Goal: Task Accomplishment & Management: Use online tool/utility

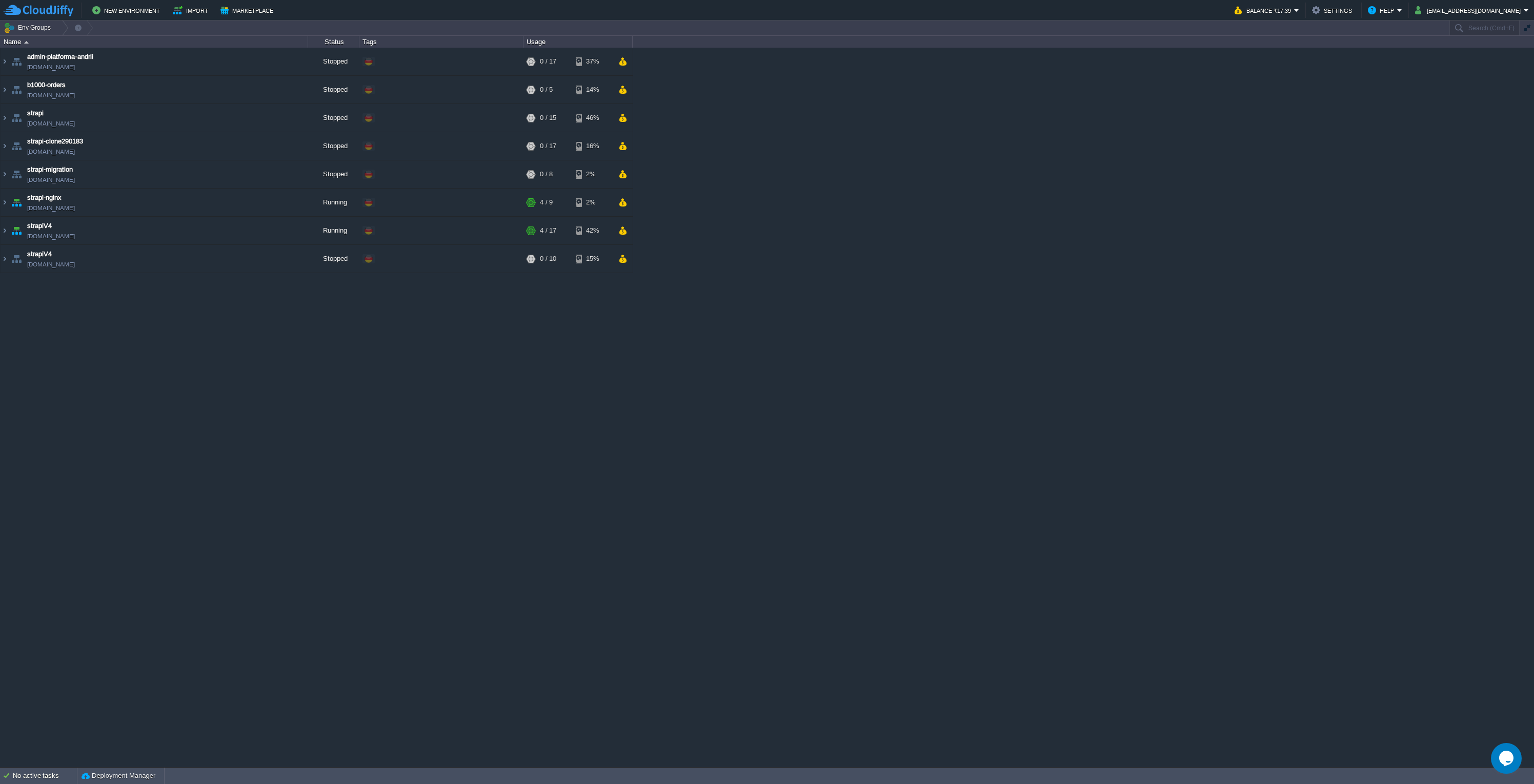
click at [460, 352] on div "admin-platforma-andrii [DOMAIN_NAME] Stopped + Add to Env Group RAM 0% CPU 0% 0…" at bounding box center [767, 407] width 1534 height 719
click at [356, 373] on div "admin-platforma-andrii [DOMAIN_NAME] Stopped + Add to Env Group RAM 0% CPU 0% 0…" at bounding box center [767, 407] width 1534 height 719
click at [4, 202] on img at bounding box center [5, 202] width 8 height 27
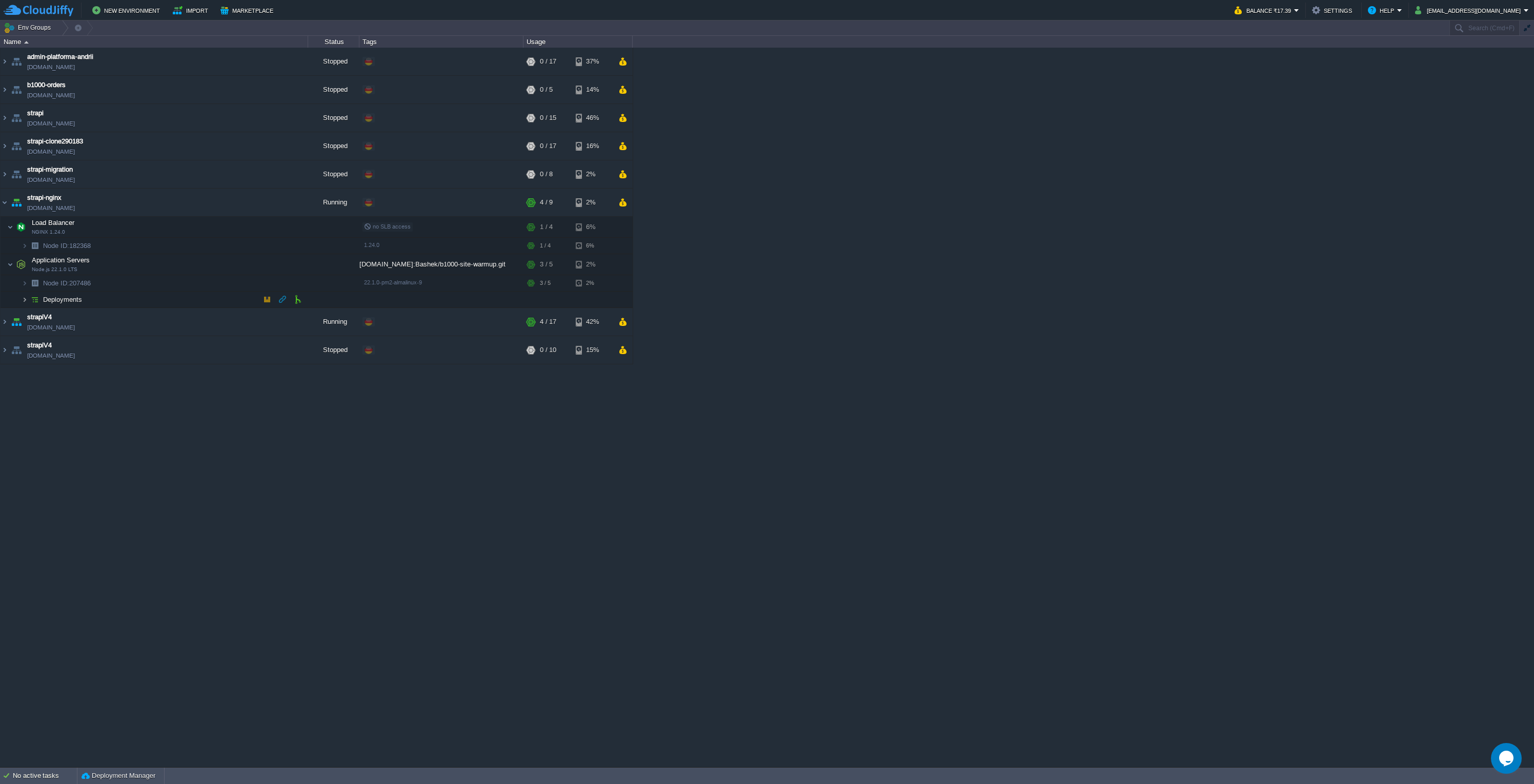
click at [24, 301] on img at bounding box center [24, 299] width 6 height 16
click at [279, 315] on button "button" at bounding box center [282, 316] width 9 height 9
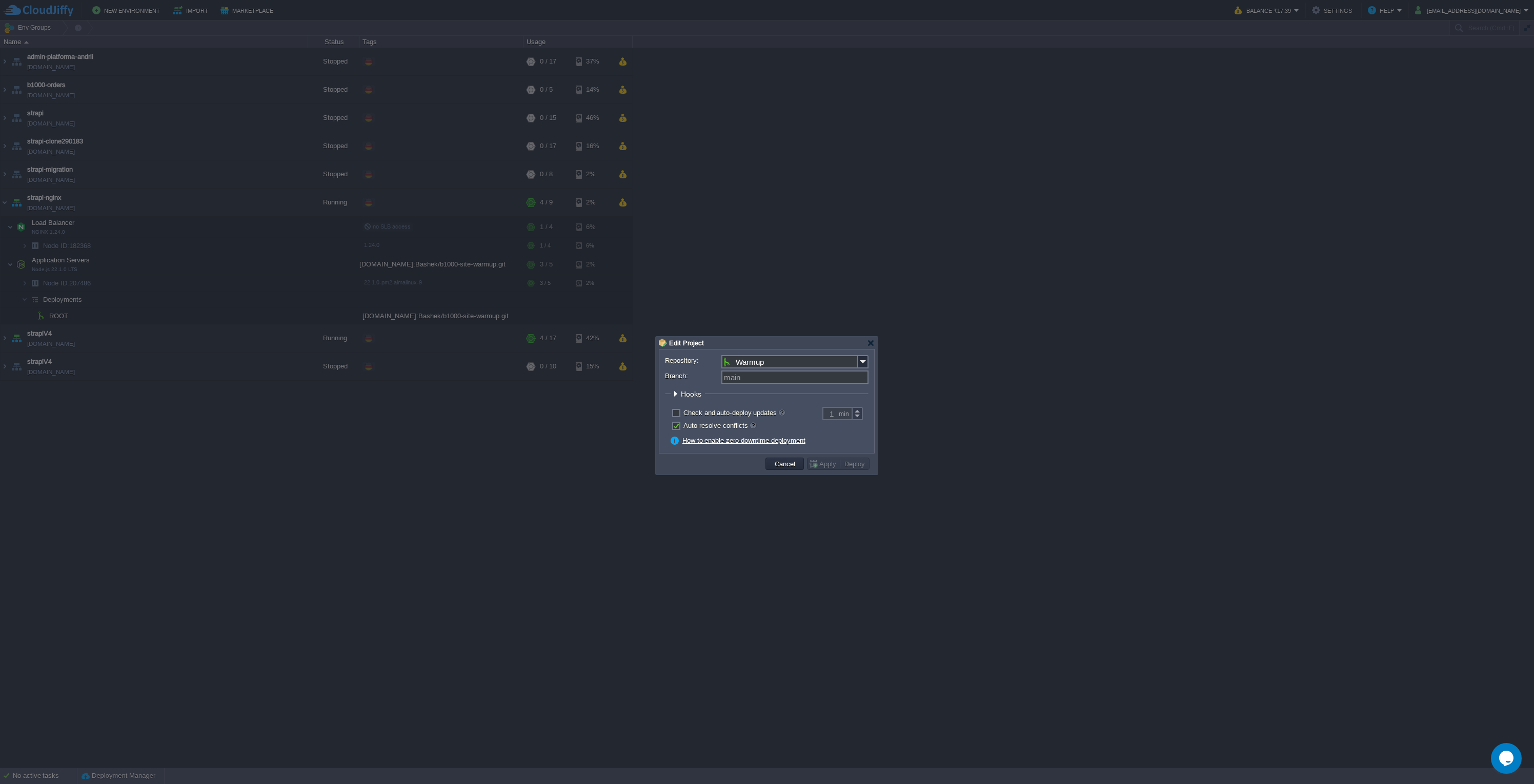
click at [675, 392] on div at bounding box center [675, 393] width 8 height 8
click at [1072, 180] on div at bounding box center [767, 392] width 1534 height 784
click at [872, 316] on div at bounding box center [871, 316] width 8 height 8
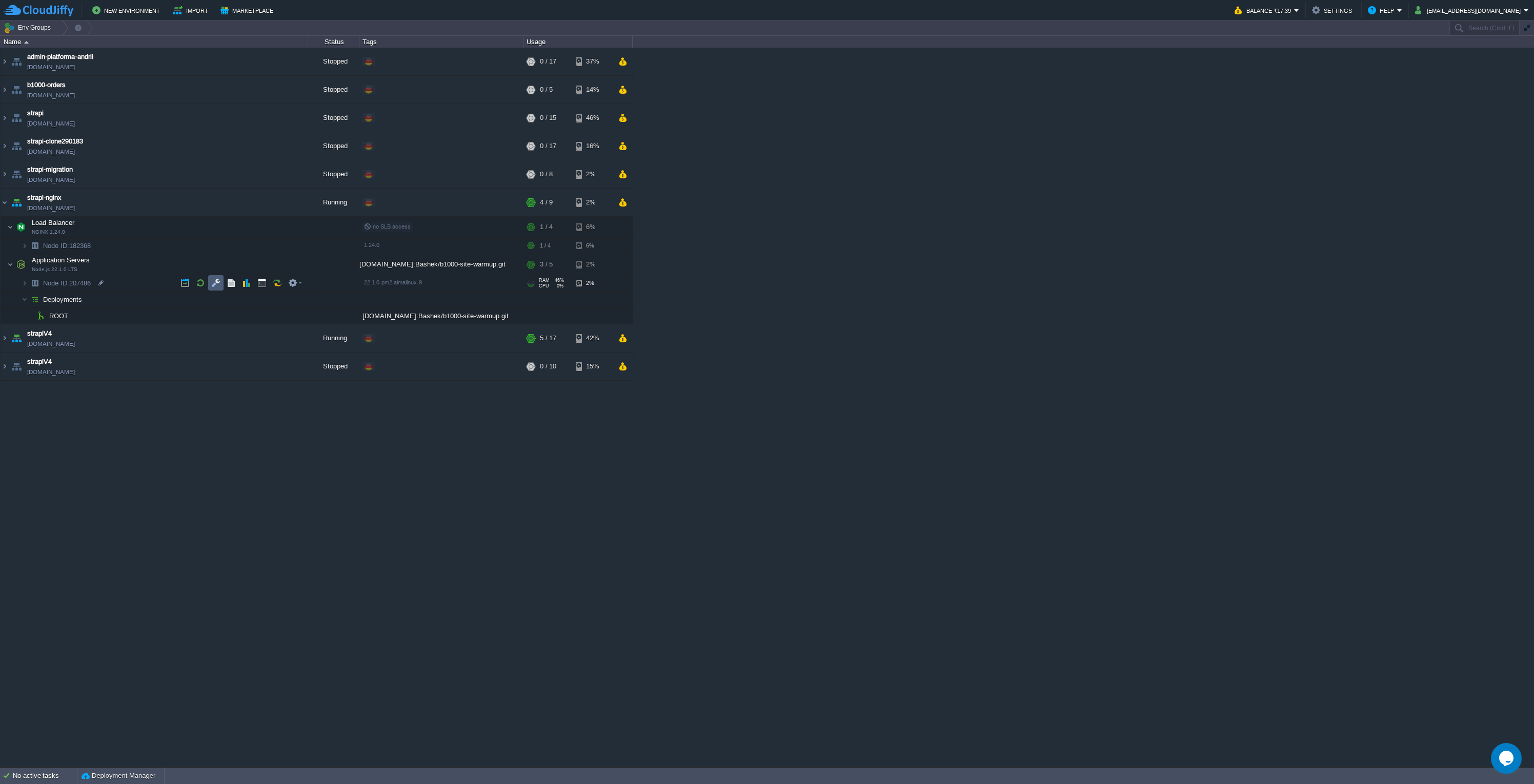
click at [219, 279] on button "button" at bounding box center [216, 283] width 9 height 9
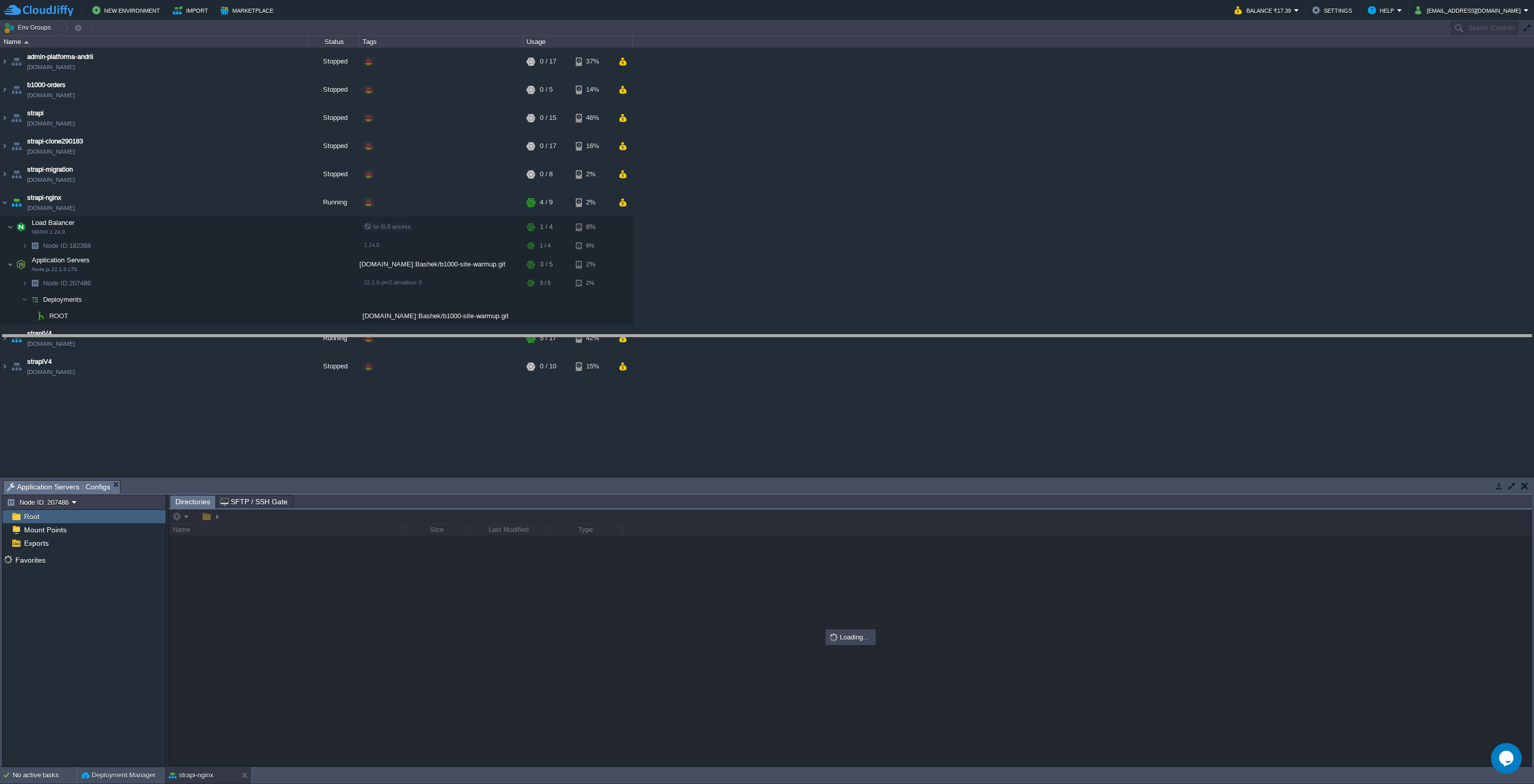
drag, startPoint x: 603, startPoint y: 487, endPoint x: 607, endPoint y: 344, distance: 143.1
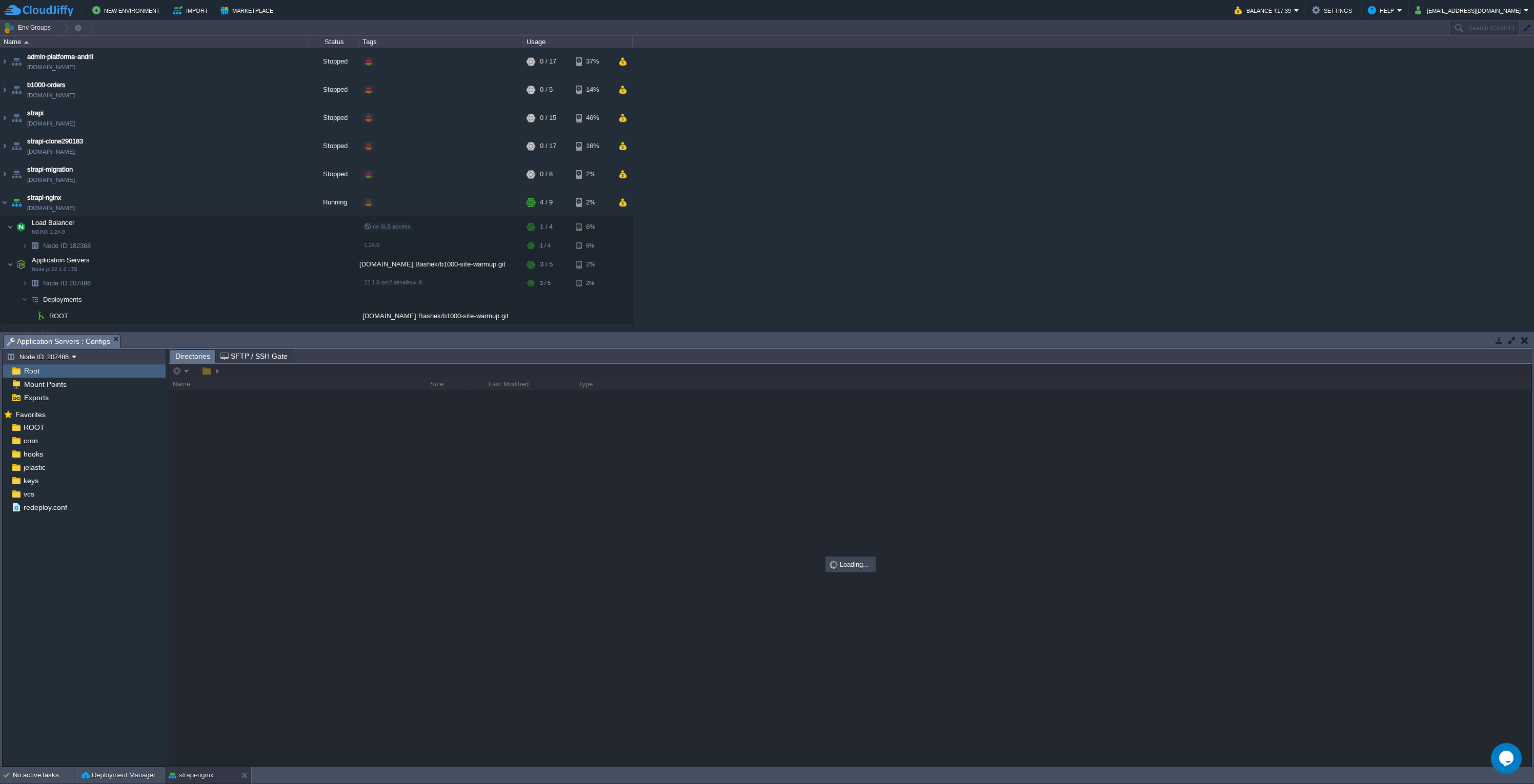
scroll to position [50, 0]
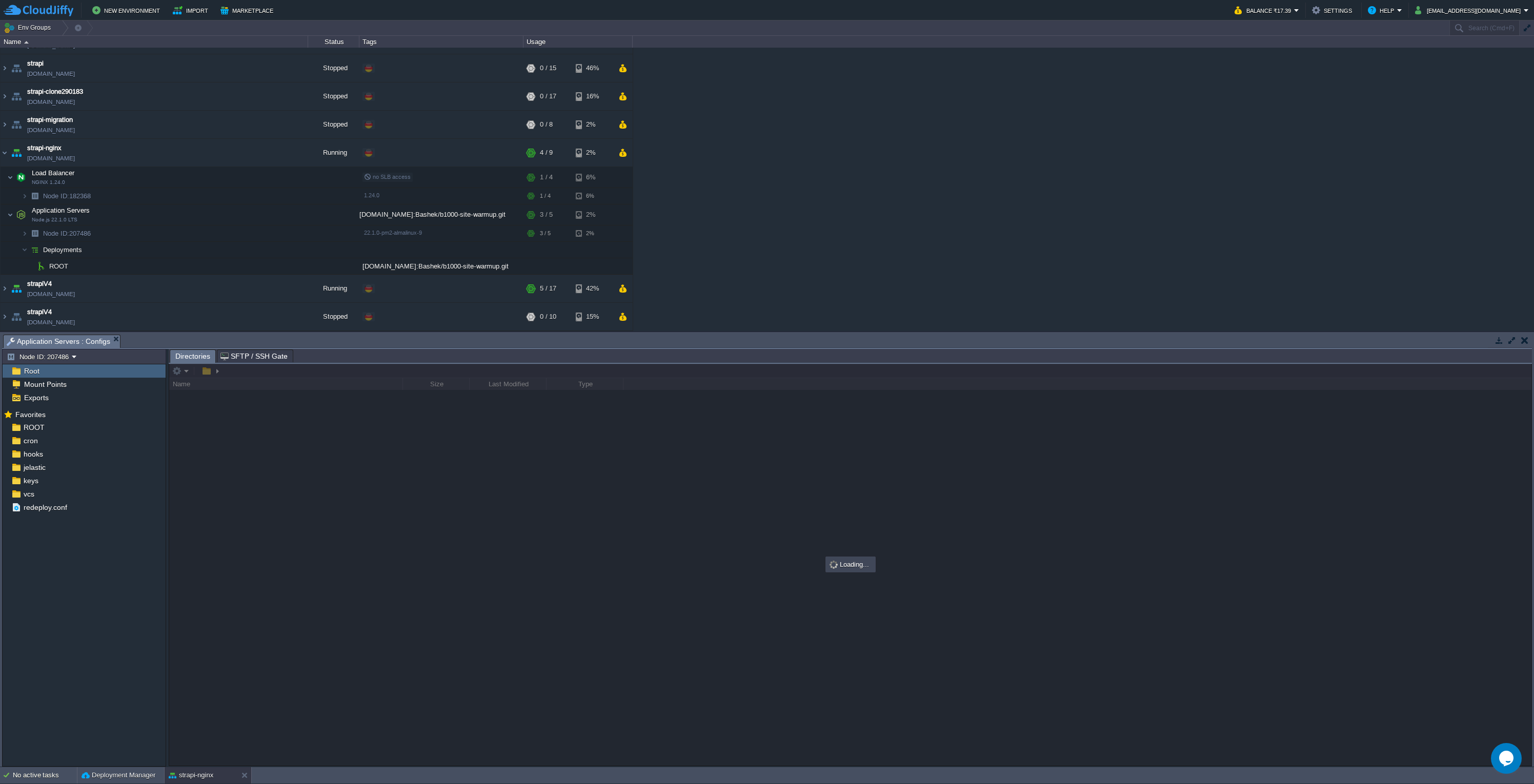
click at [438, 612] on div at bounding box center [850, 564] width 1362 height 402
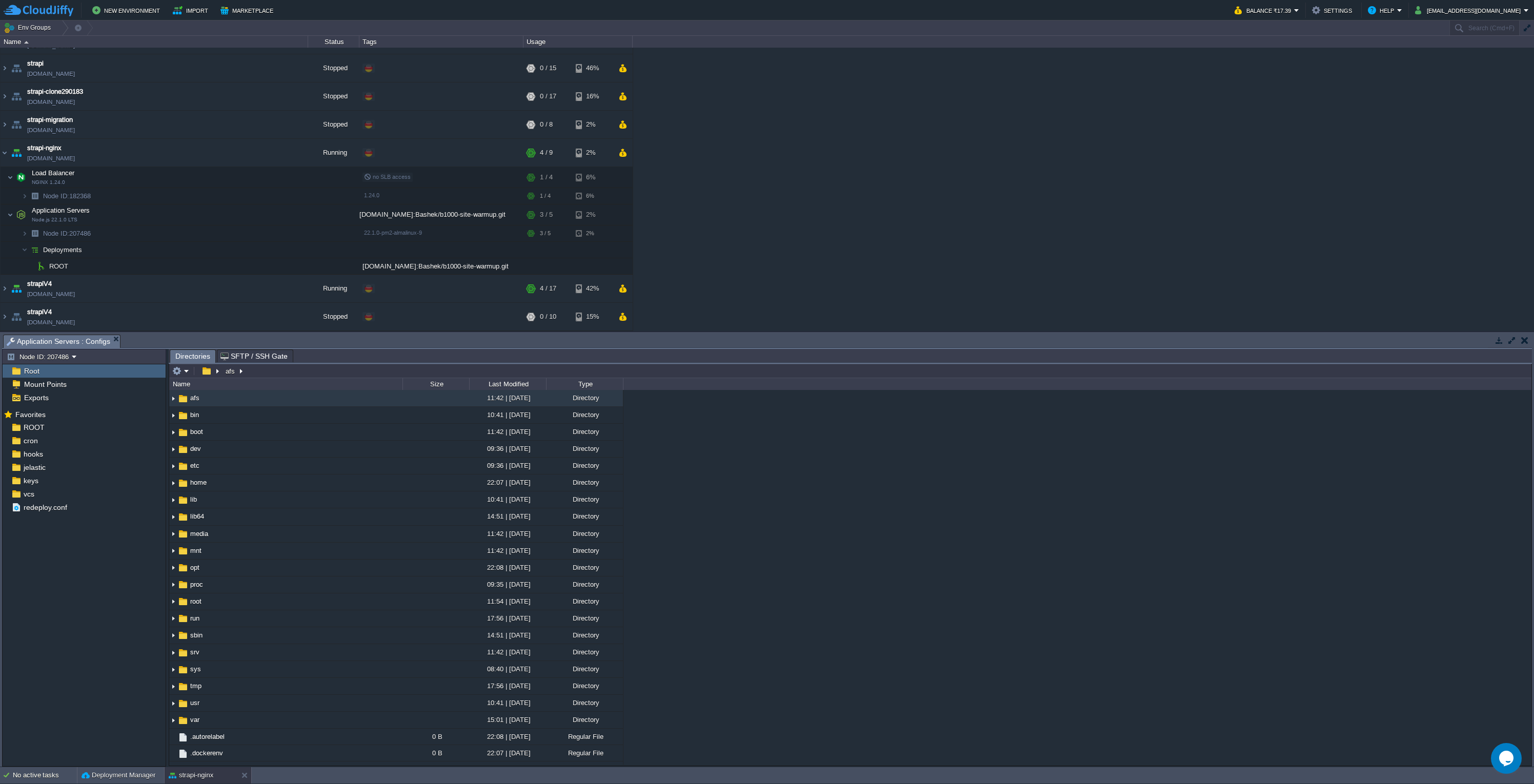
click at [1182, 289] on div "admin-platforma-andrii [DOMAIN_NAME] Stopped + Add to Env Group RAM 0% CPU 0% 0…" at bounding box center [767, 189] width 1534 height 283
click at [831, 129] on div "admin-platforma-andrii [DOMAIN_NAME] Stopped + Add to Env Group RAM 0% CPU 0% 0…" at bounding box center [767, 189] width 1534 height 283
click at [46, 432] on div "ROOT" at bounding box center [84, 427] width 163 height 13
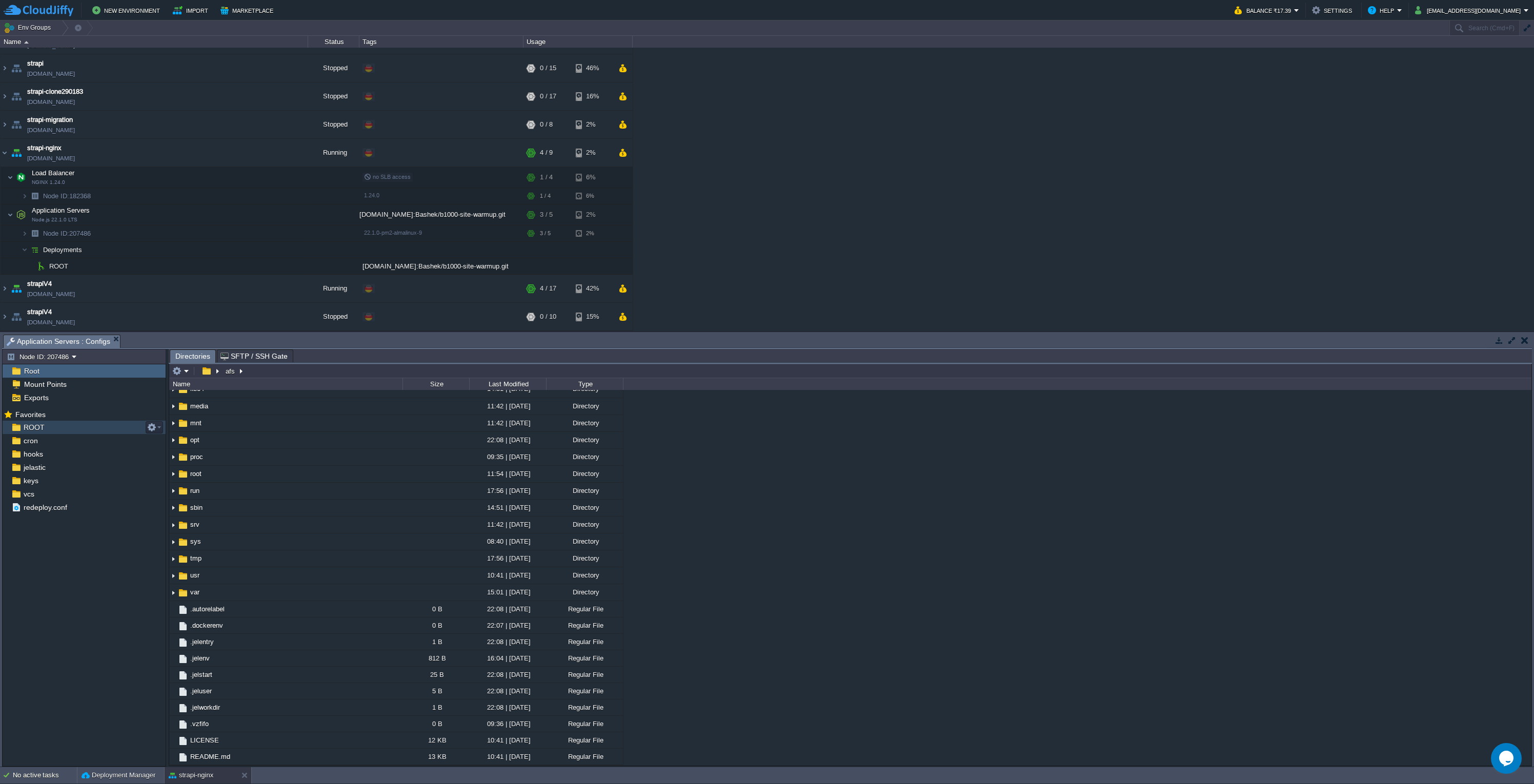
scroll to position [0, 0]
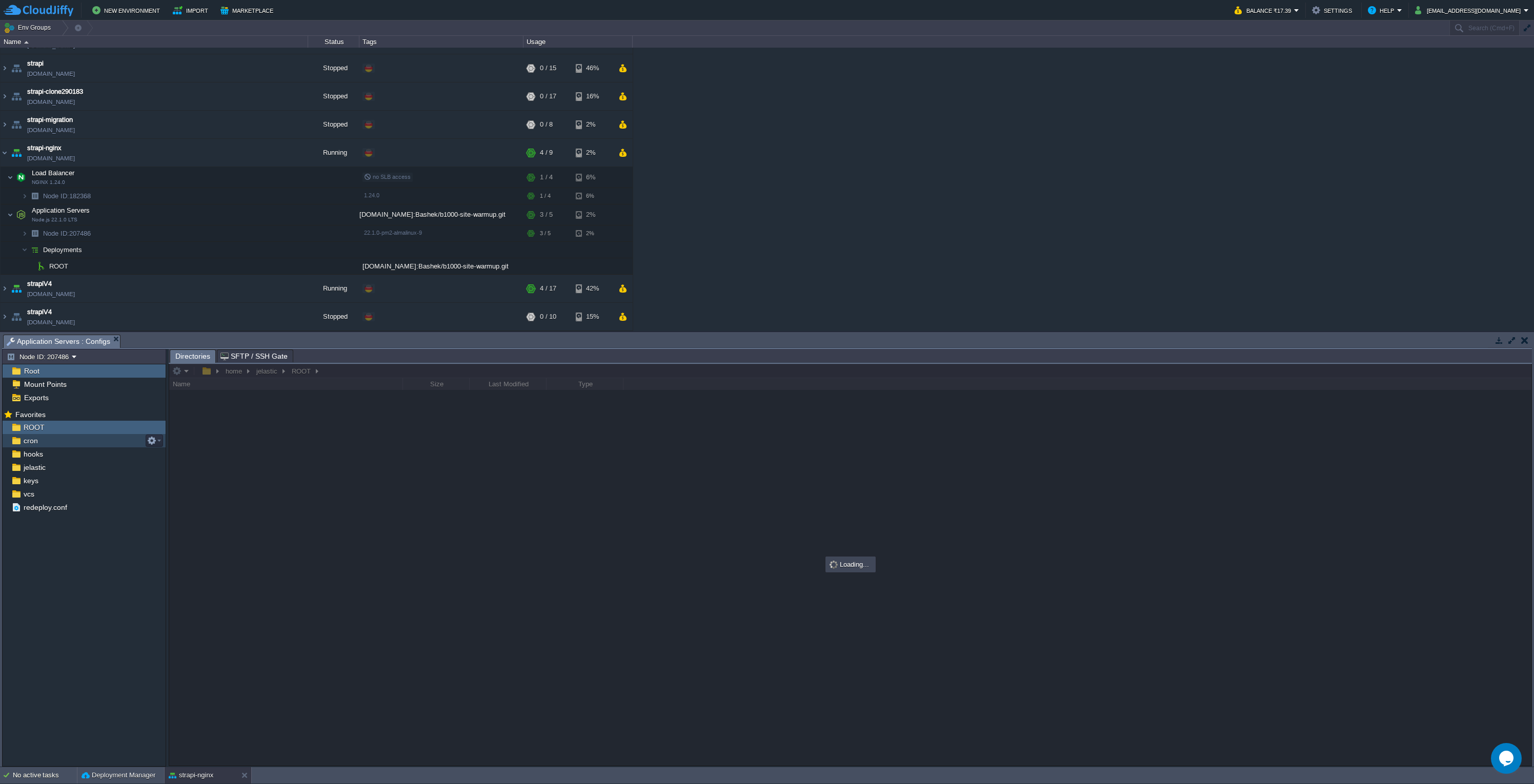
click at [20, 443] on img at bounding box center [16, 441] width 11 height 13
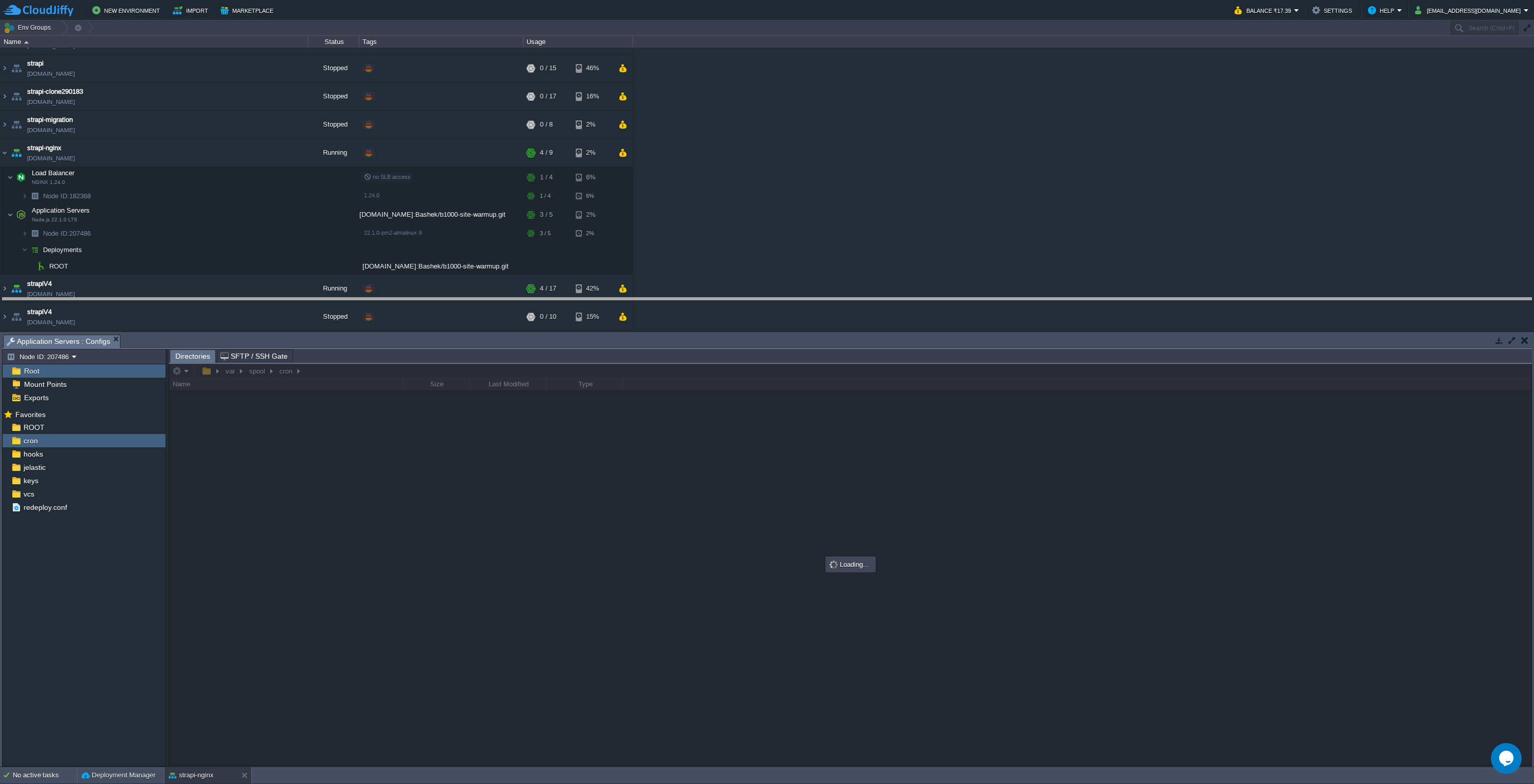
drag, startPoint x: 555, startPoint y: 345, endPoint x: 555, endPoint y: 318, distance: 27.0
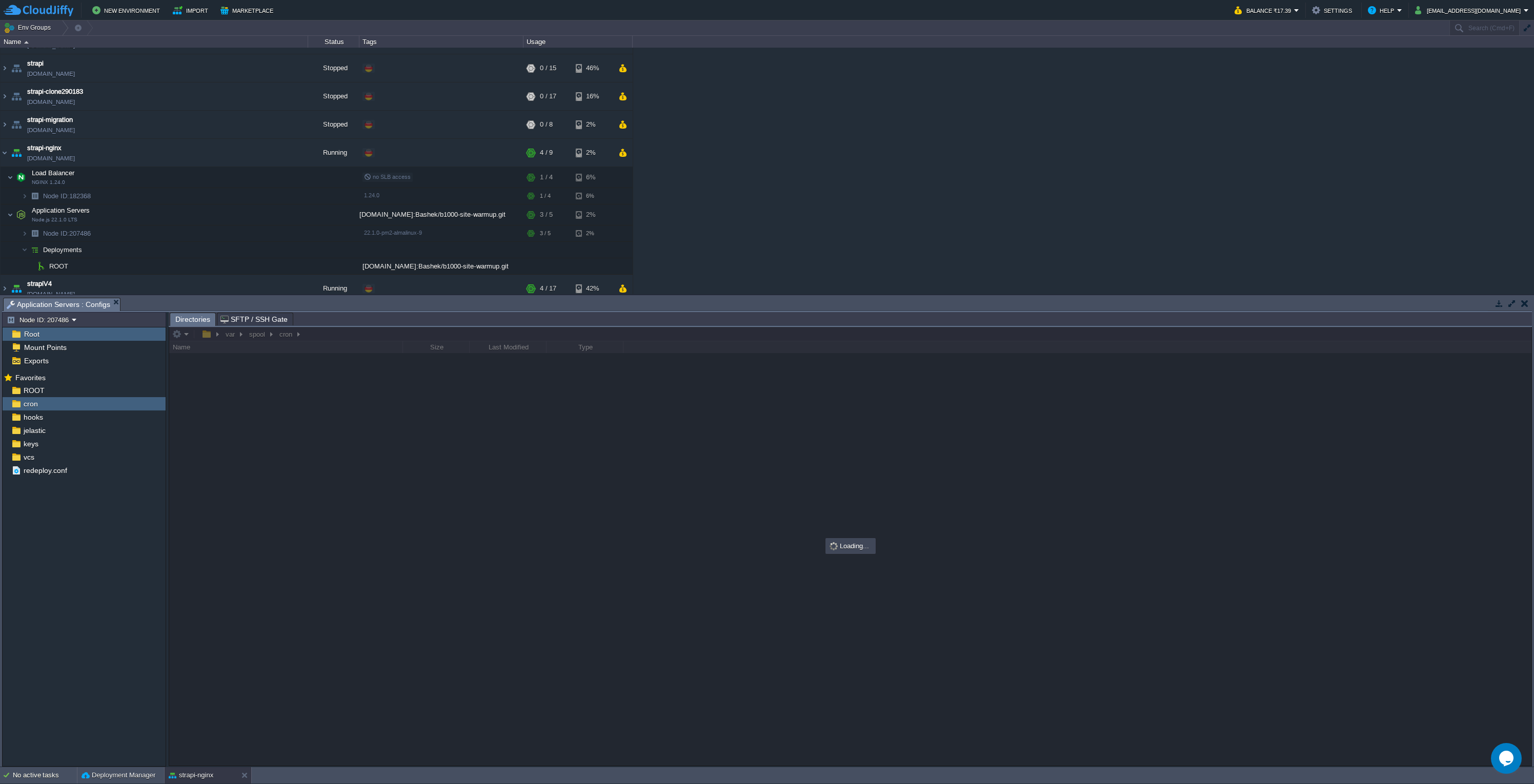
click at [479, 516] on div at bounding box center [850, 546] width 1362 height 439
click at [1025, 121] on div "admin-platforma-andrii [DOMAIN_NAME] Stopped + Add to Env Group RAM 0% CPU 0% 0…" at bounding box center [767, 171] width 1534 height 246
click at [830, 266] on div "admin-platforma-andrii [DOMAIN_NAME] Stopped + Add to Env Group RAM 0% CPU 0% 0…" at bounding box center [767, 171] width 1534 height 246
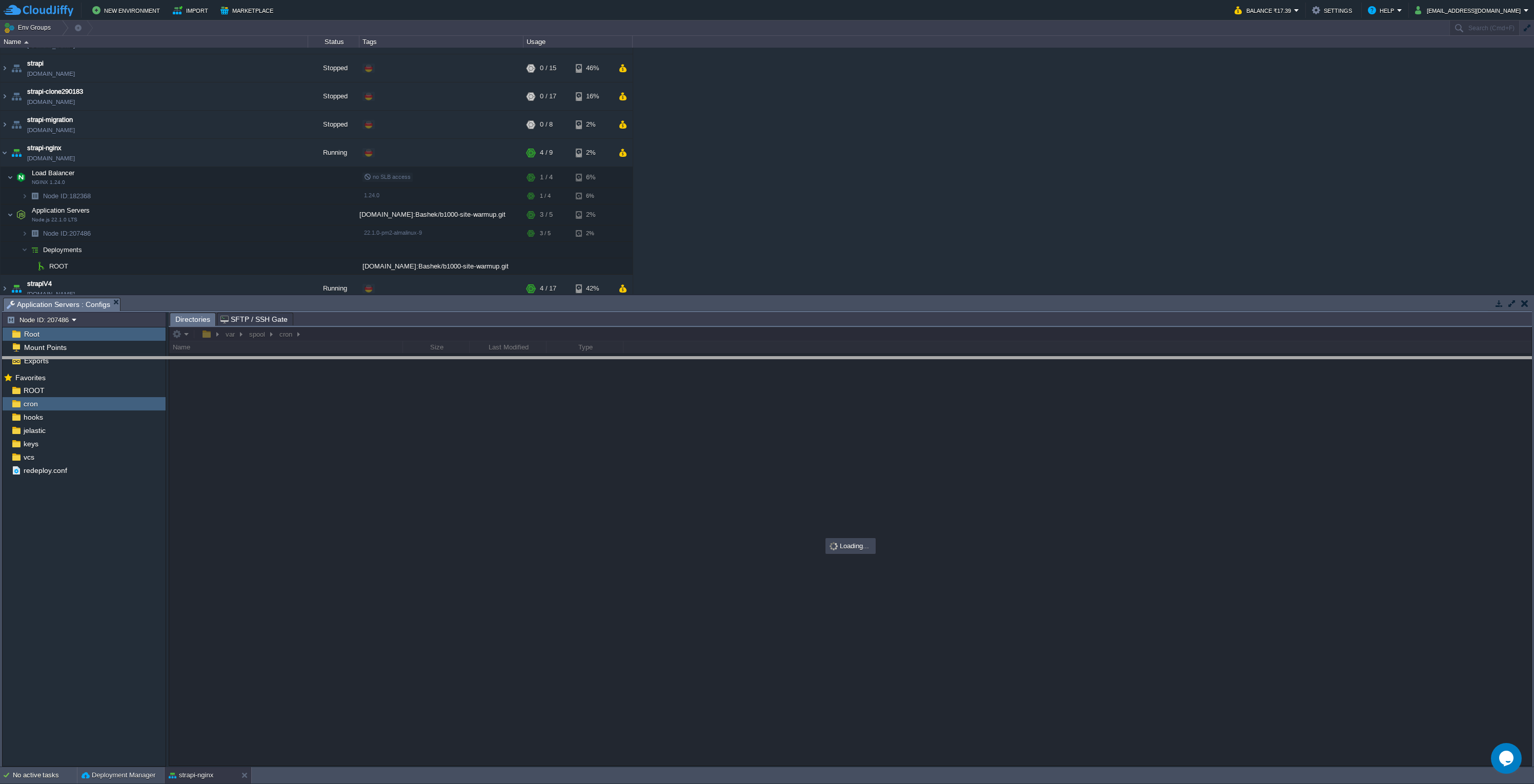
drag, startPoint x: 806, startPoint y: 304, endPoint x: 802, endPoint y: 383, distance: 79.1
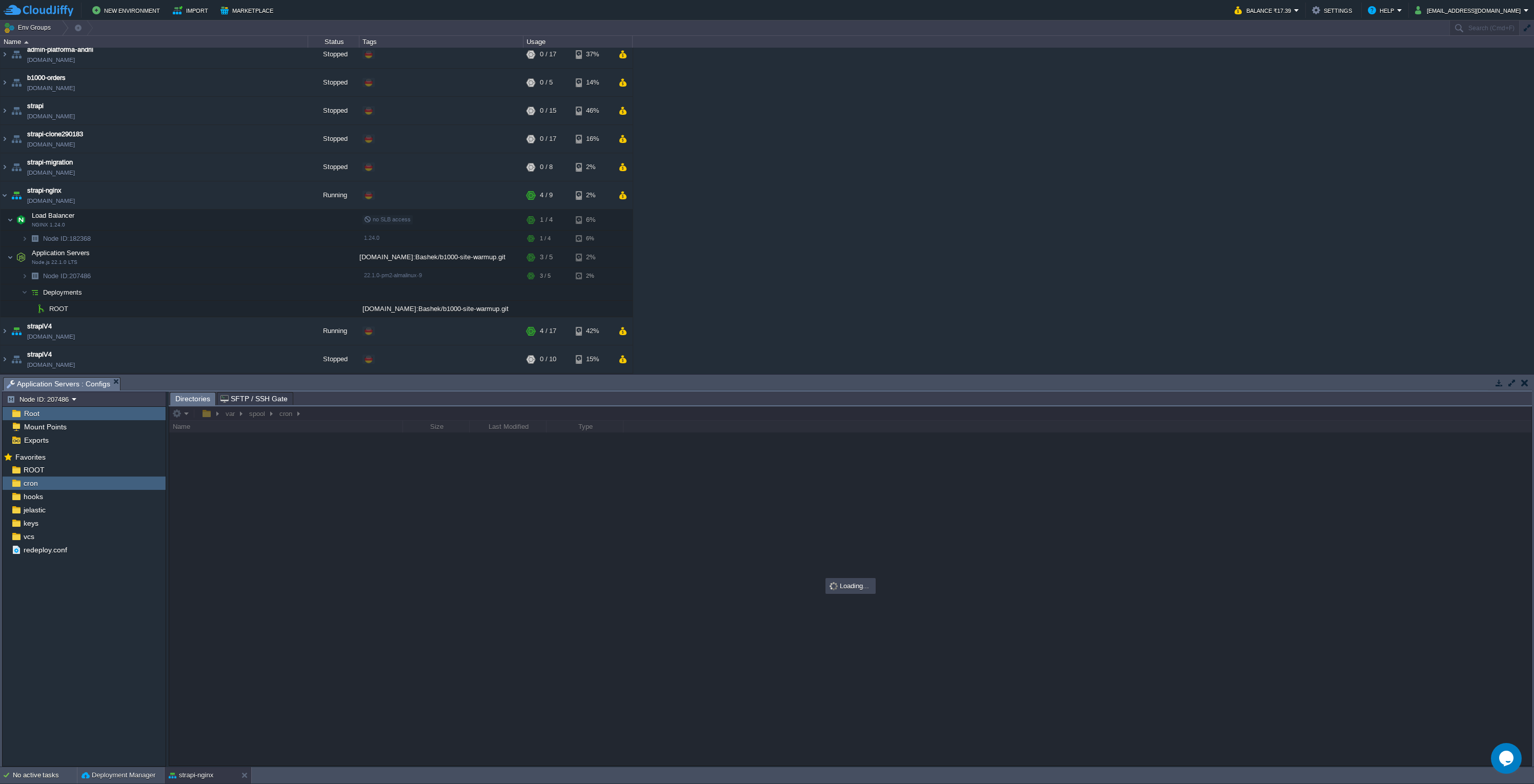
scroll to position [7, 0]
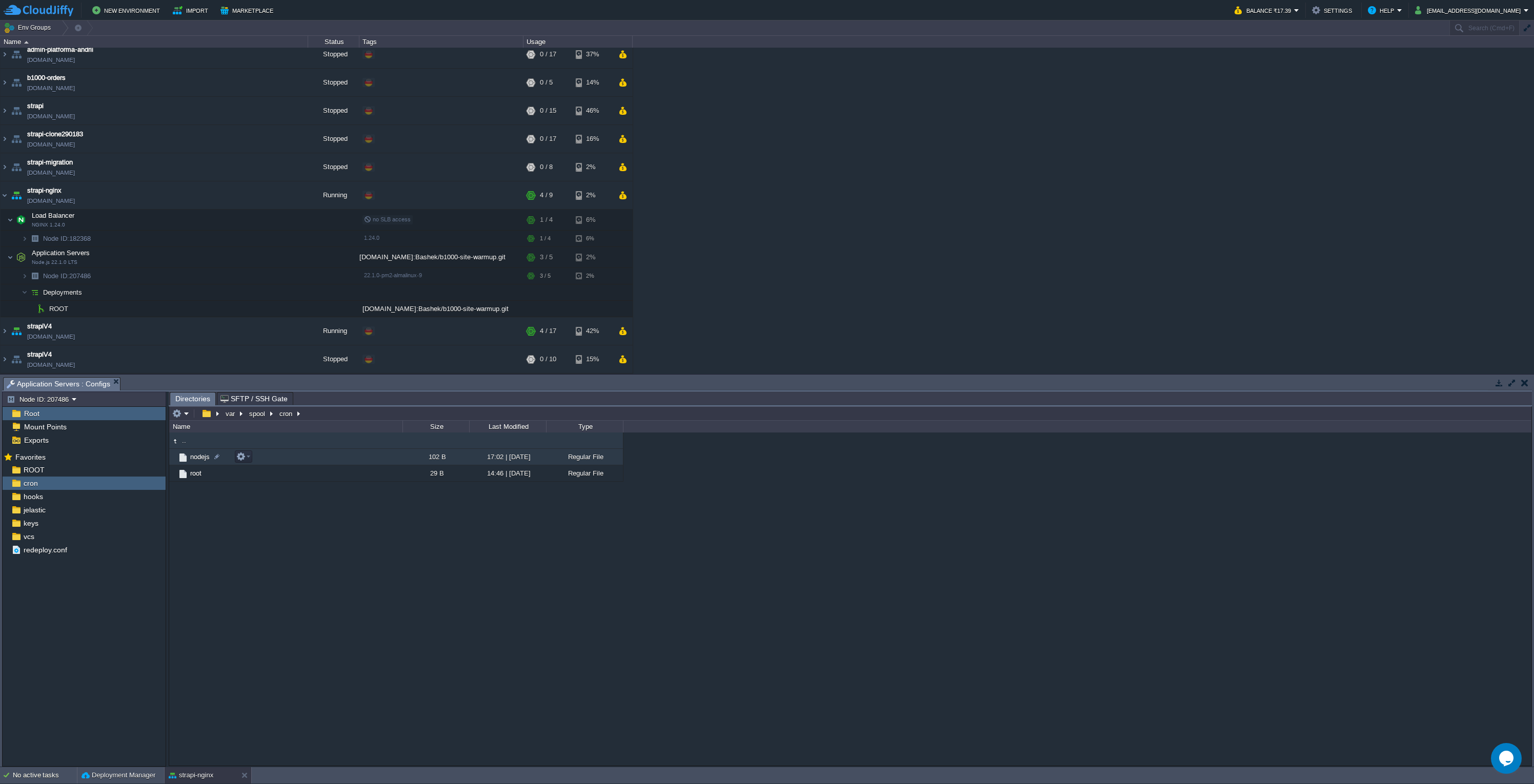
click at [284, 456] on td "nodejs" at bounding box center [286, 457] width 233 height 17
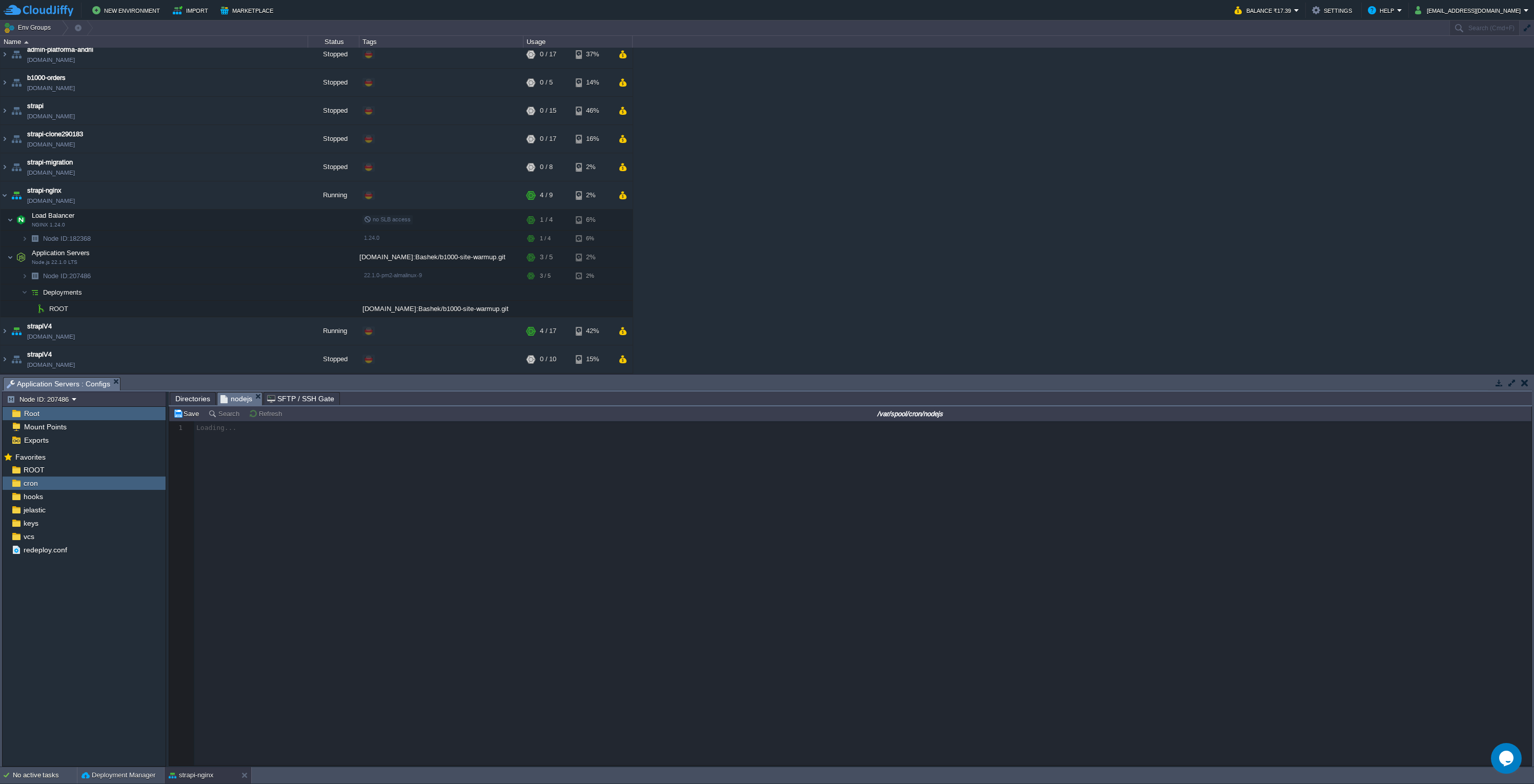
click at [578, 640] on div at bounding box center [850, 594] width 1362 height 345
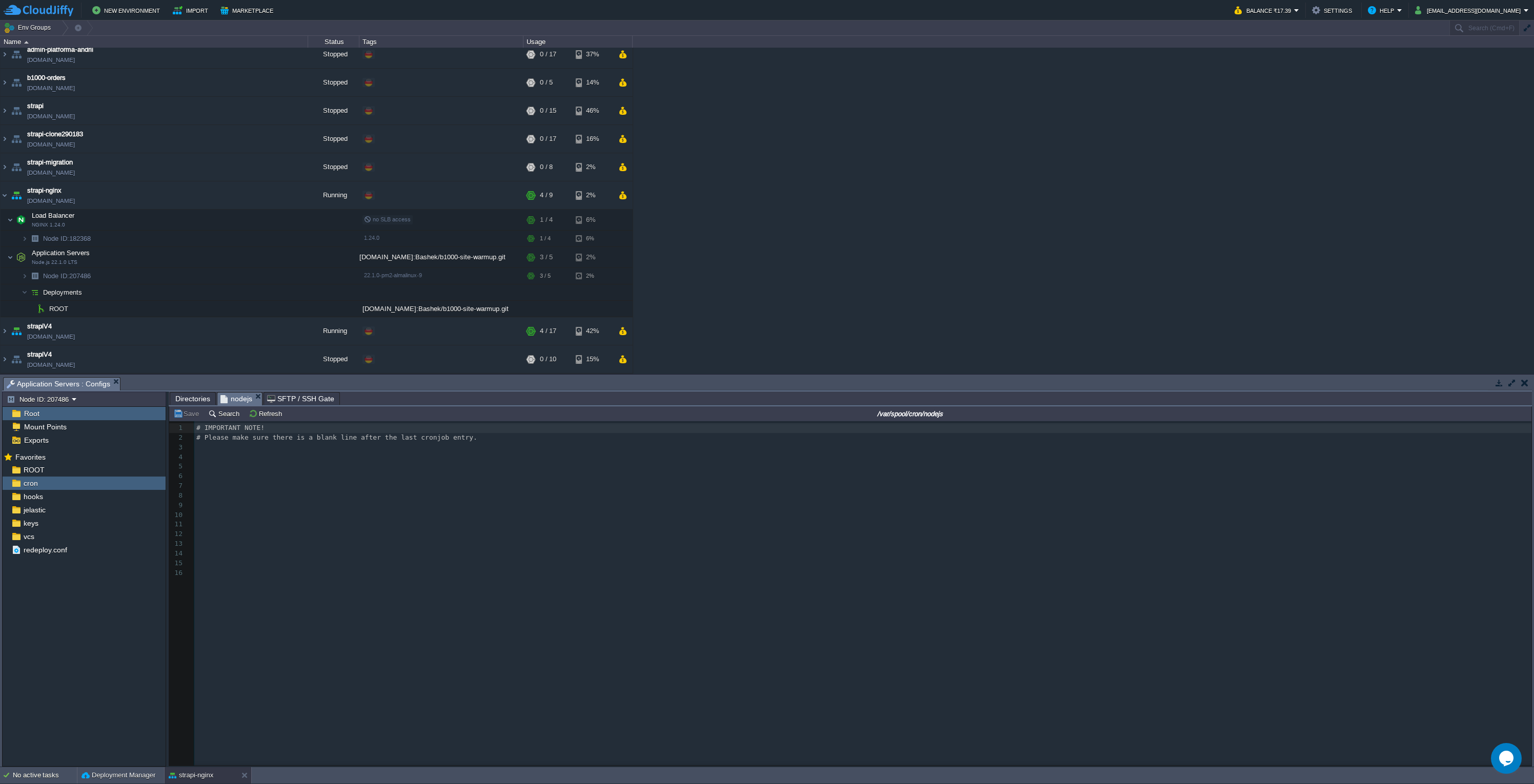
scroll to position [3, 0]
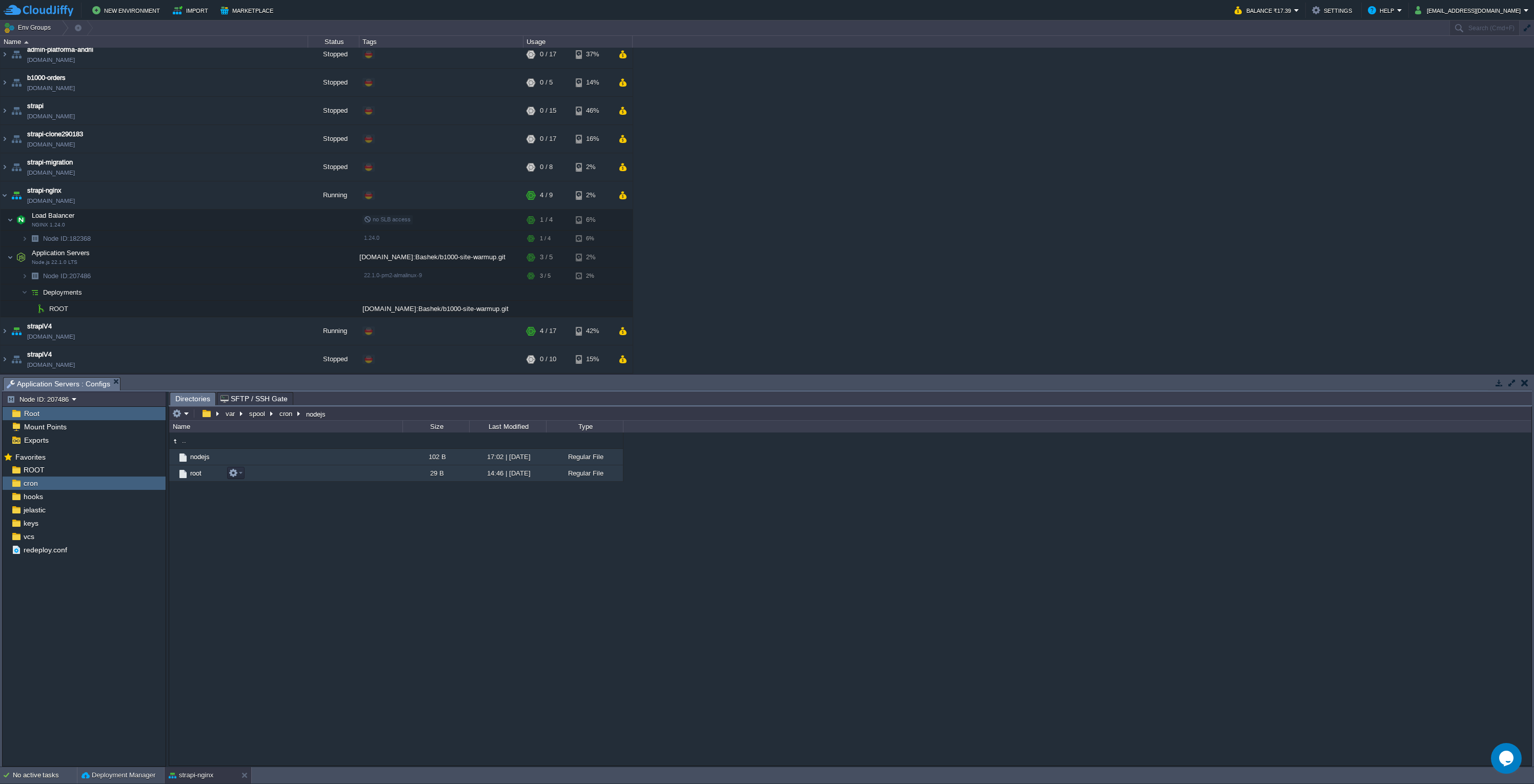
click at [282, 476] on td "root" at bounding box center [286, 474] width 233 height 17
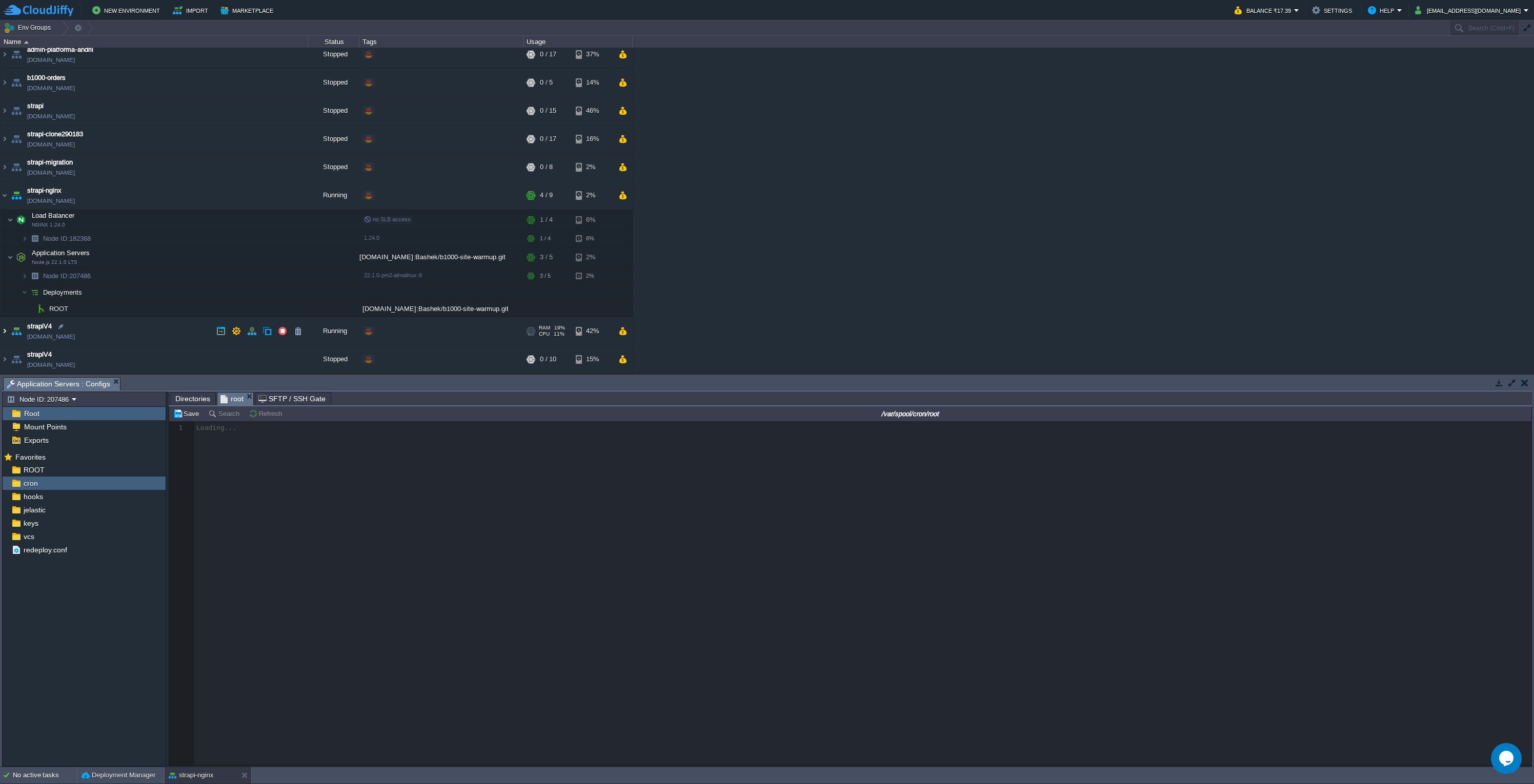
click at [5, 333] on img at bounding box center [5, 331] width 8 height 27
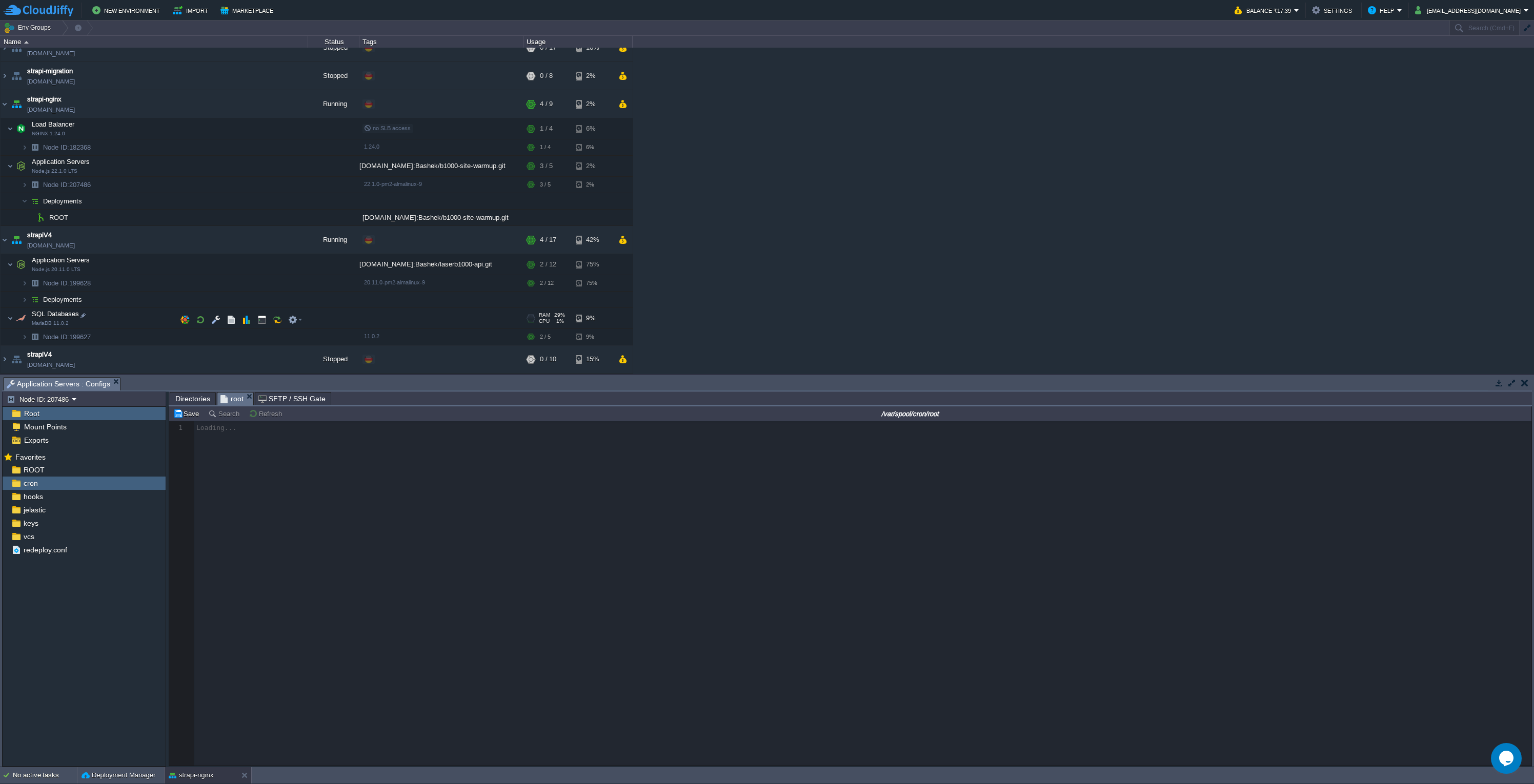
scroll to position [96, 0]
click at [24, 302] on img at bounding box center [24, 301] width 6 height 16
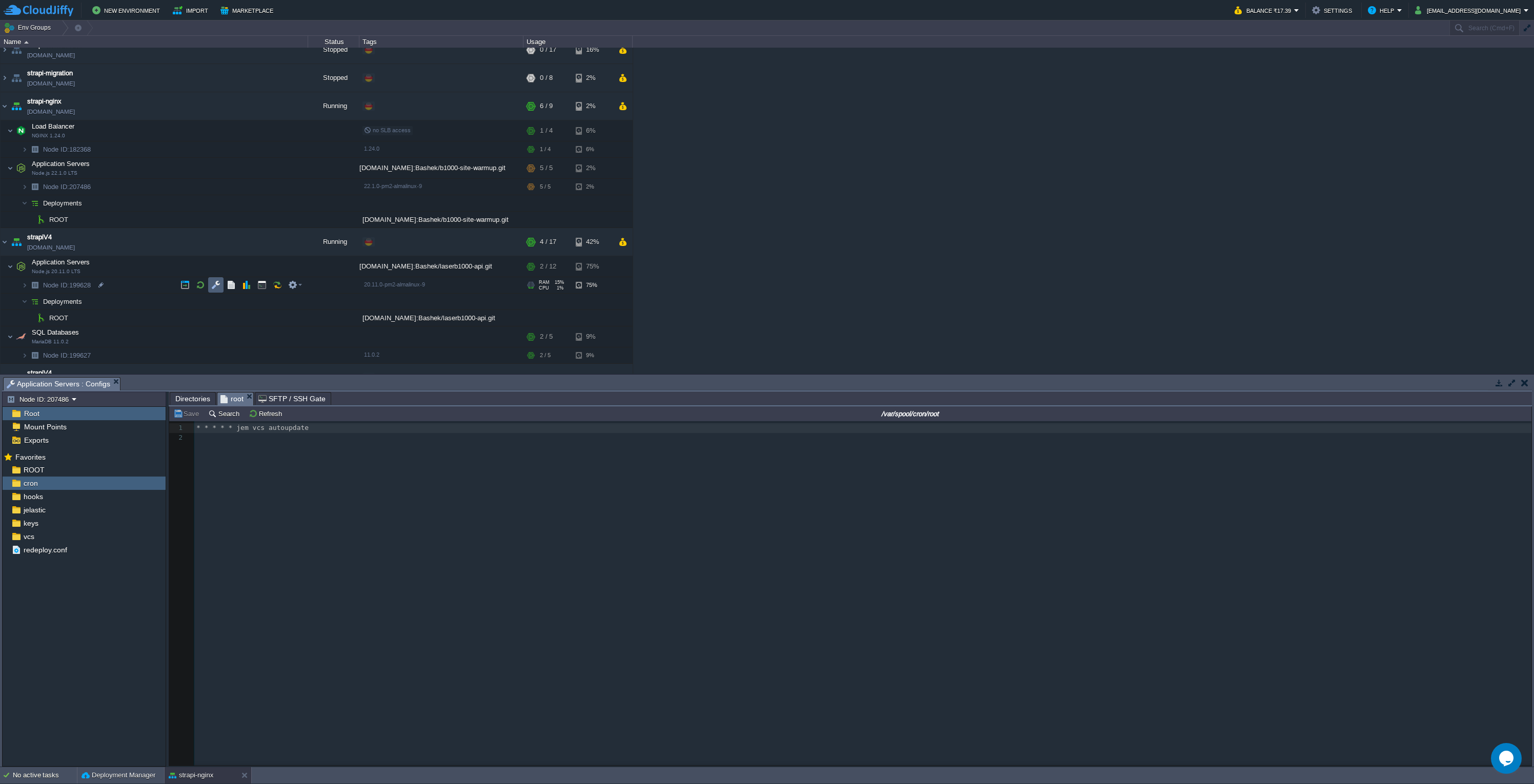
click at [215, 283] on button "button" at bounding box center [216, 285] width 9 height 9
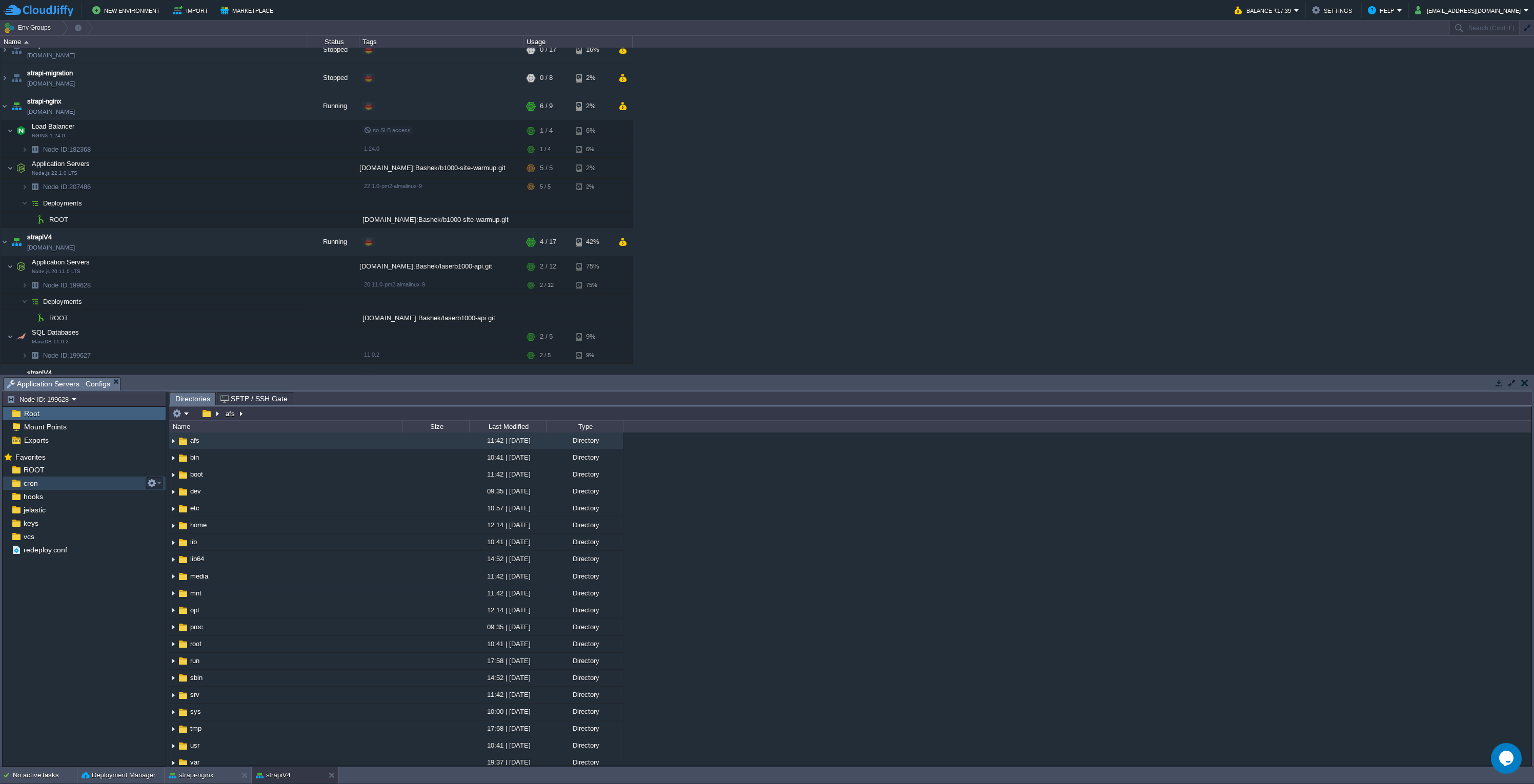
click at [75, 483] on div "cron" at bounding box center [84, 483] width 163 height 13
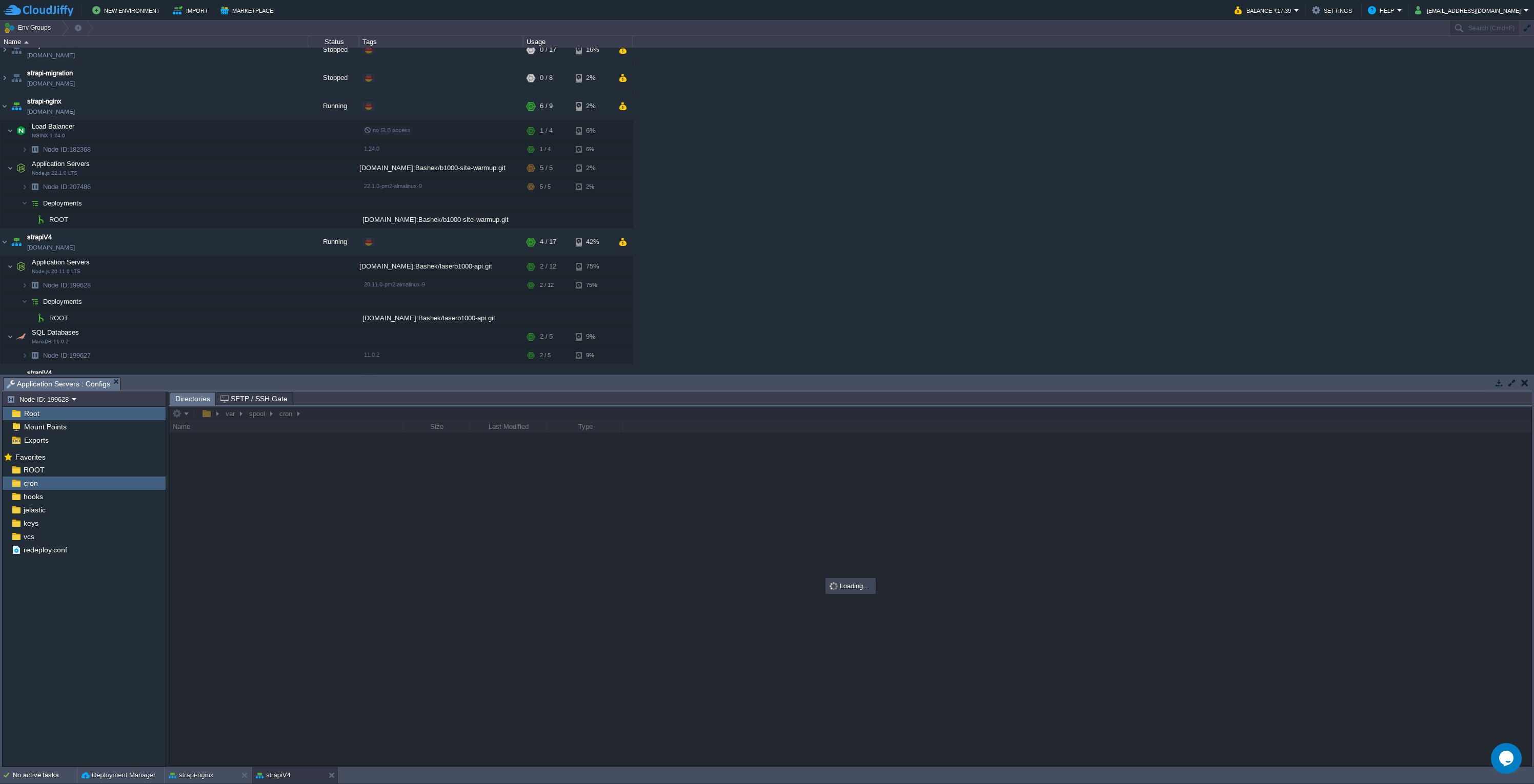
click at [240, 526] on div at bounding box center [850, 586] width 1362 height 360
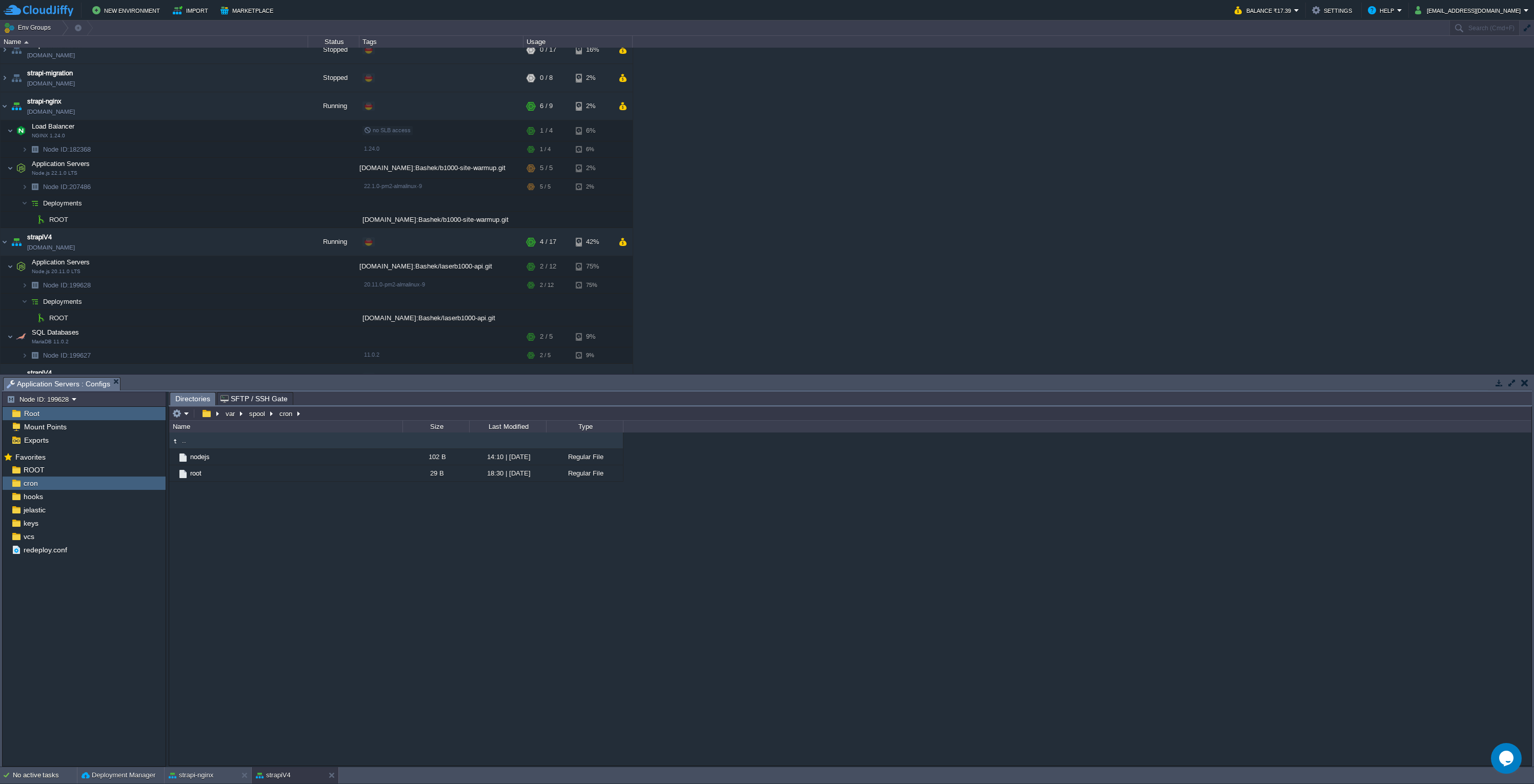
click at [323, 560] on div ".. nodejs 102 B 14:10 | [DATE] Regular File root 29 B 18:30 | [DATE] Regular Fi…" at bounding box center [850, 599] width 1362 height 333
click at [343, 477] on td "root" at bounding box center [286, 474] width 233 height 17
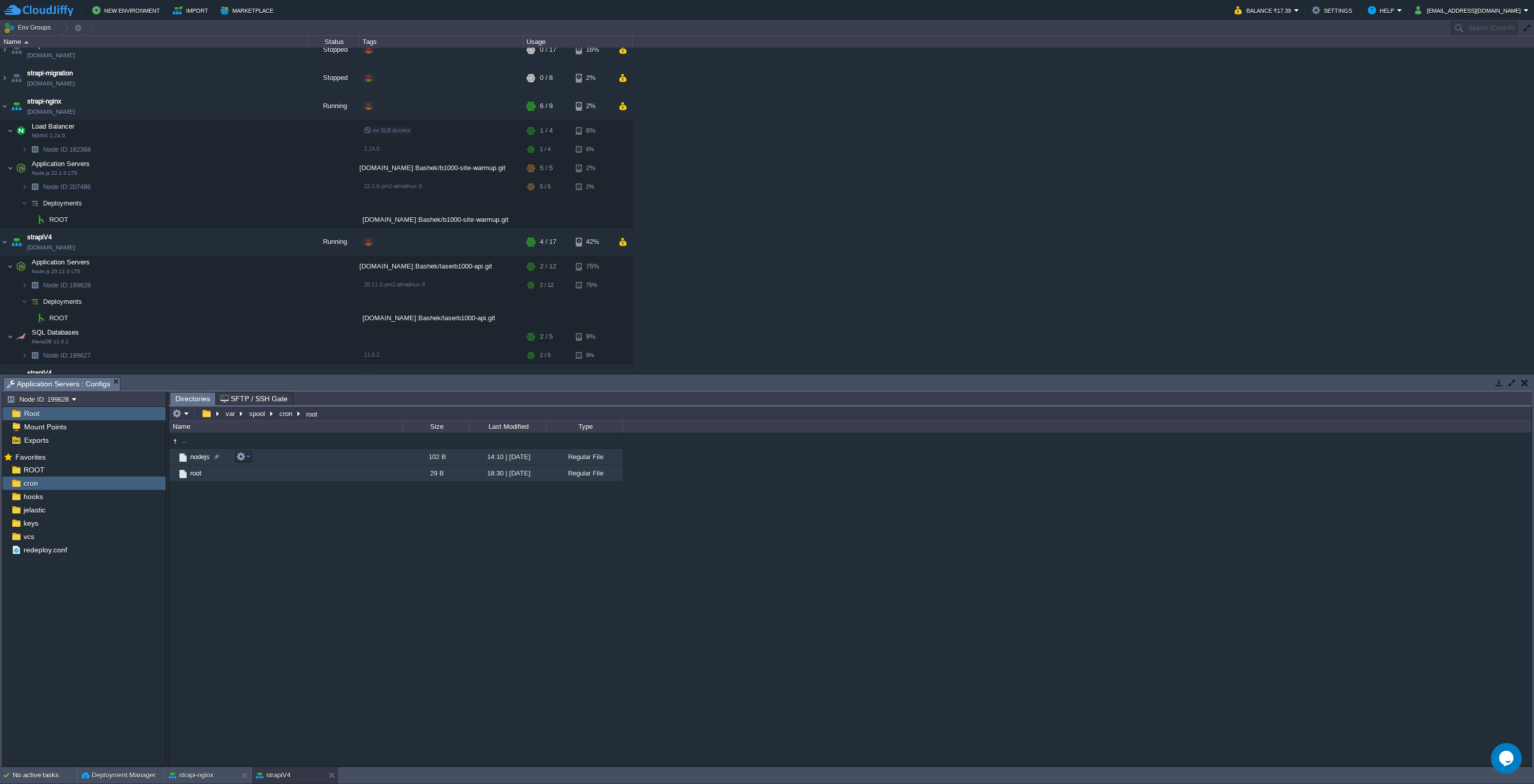
click at [275, 459] on td "nodejs" at bounding box center [286, 457] width 233 height 17
click at [305, 541] on div ".. nodejs 102 B 14:10 | [DATE] Regular File root 29 B 18:30 | [DATE] Regular Fi…" at bounding box center [850, 599] width 1362 height 333
click at [654, 296] on div "admin-platforma-andrii [DOMAIN_NAME] Stopped + Add to Env Group RAM 0% CPU 0% 0…" at bounding box center [767, 211] width 1534 height 326
click at [266, 220] on button "button" at bounding box center [267, 219] width 9 height 9
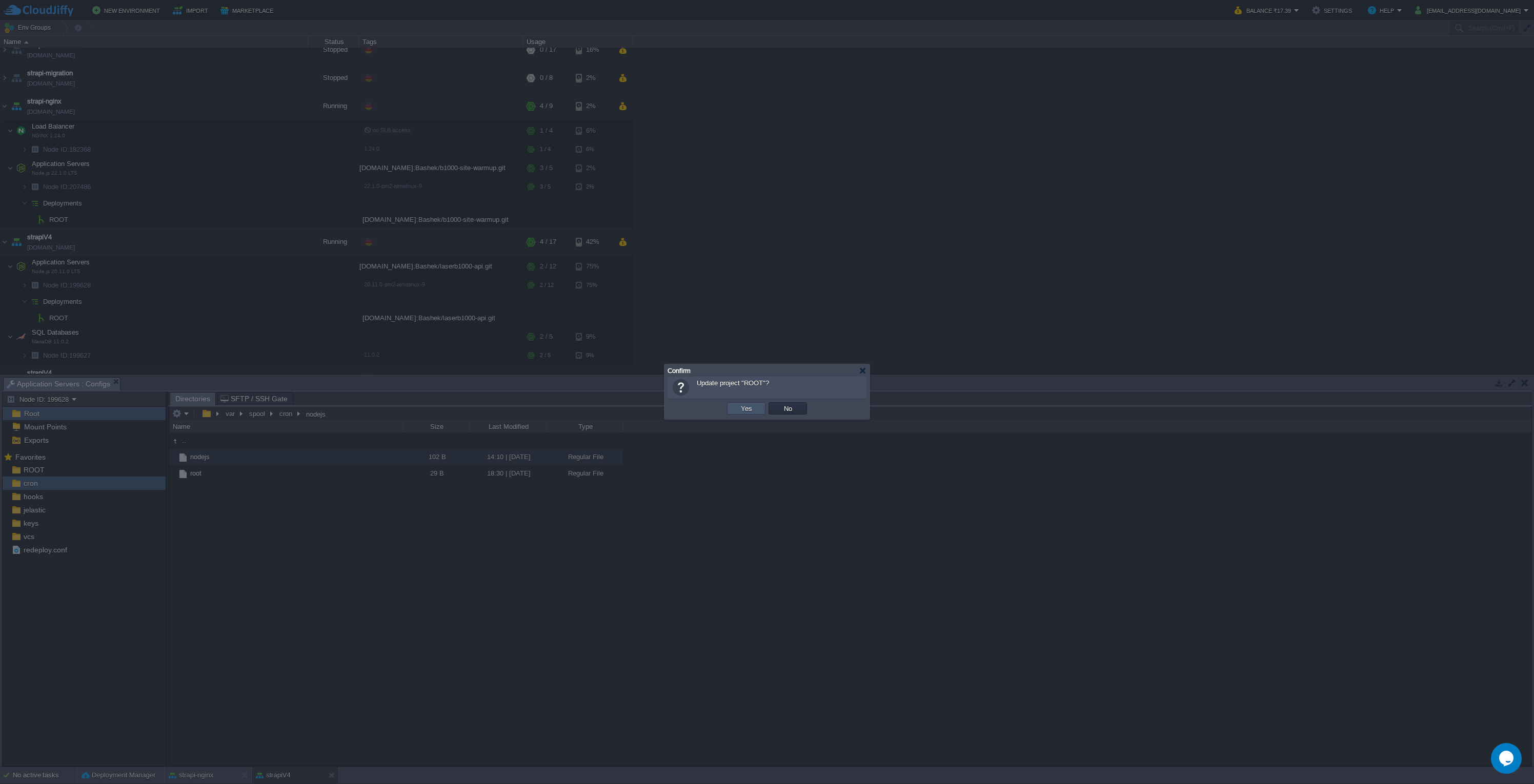
click at [746, 406] on button "Yes" at bounding box center [746, 408] width 17 height 9
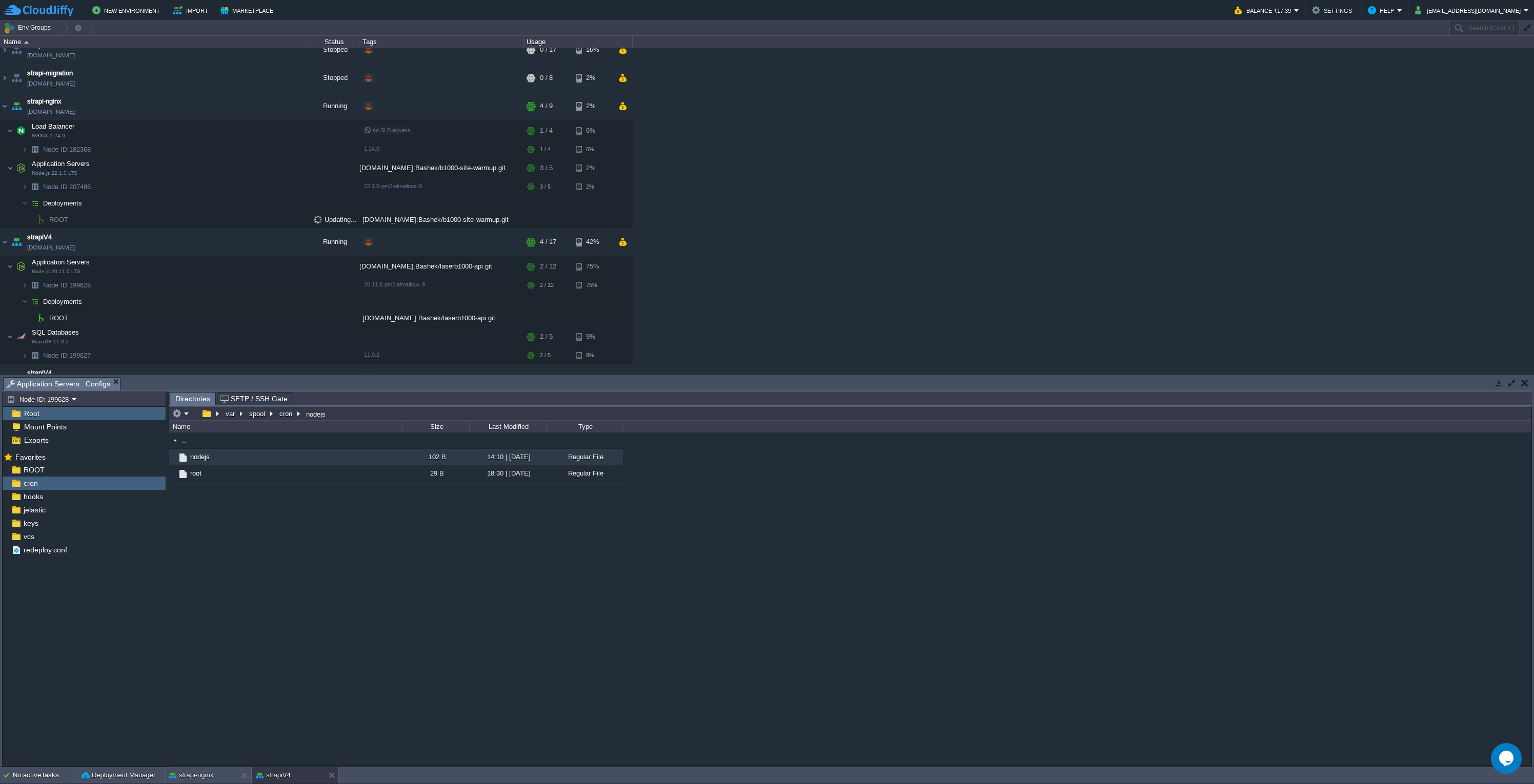
click at [804, 219] on div "admin-platforma-andrii [DOMAIN_NAME] Stopped + Add to Env Group RAM 0% CPU 0% 0…" at bounding box center [767, 211] width 1534 height 326
